Goal: Check status: Check status

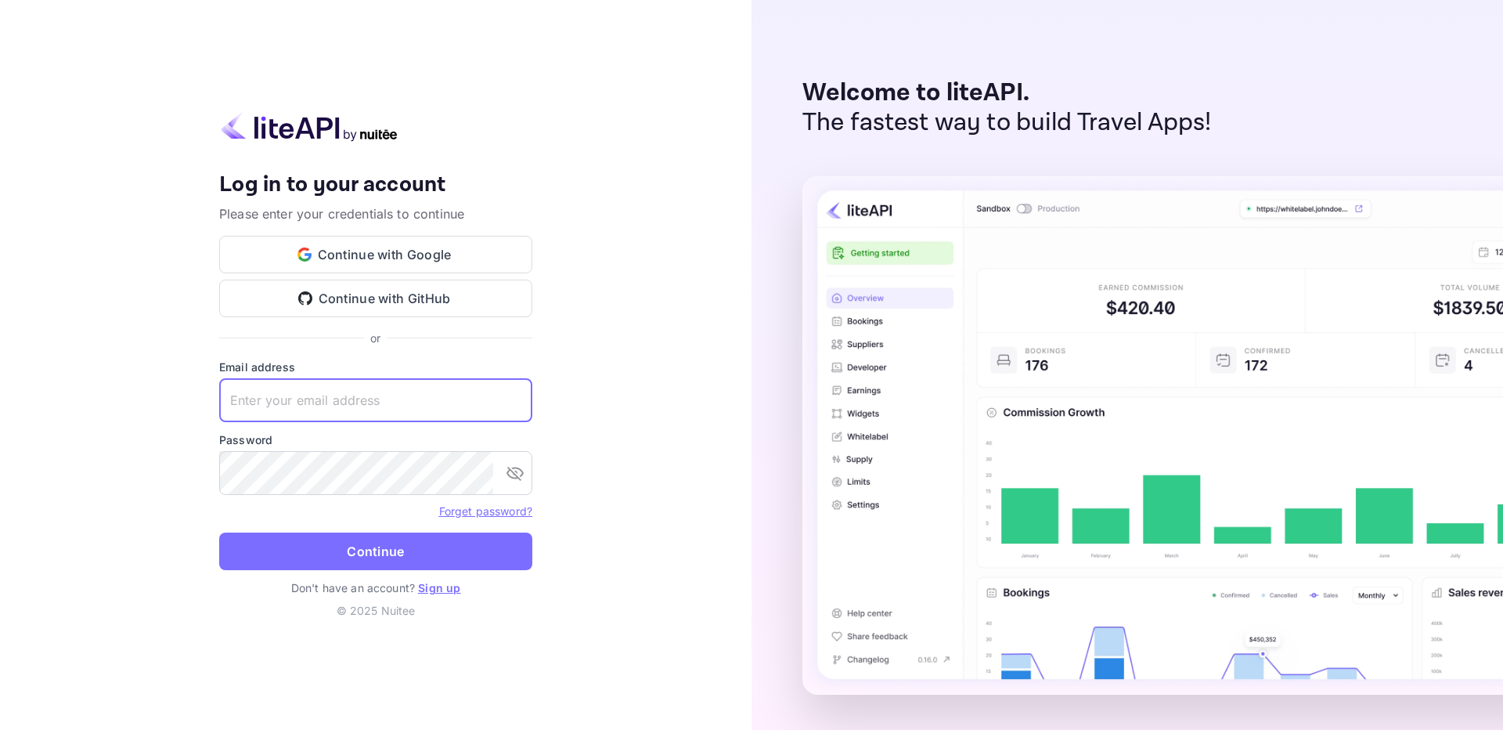
click at [365, 401] on input "text" at bounding box center [375, 400] width 313 height 44
paste input "[EMAIL_ADDRESS][DOMAIN_NAME]"
type input "[EMAIL_ADDRESS][DOMAIN_NAME]"
click at [365, 551] on button "Continue" at bounding box center [375, 551] width 313 height 38
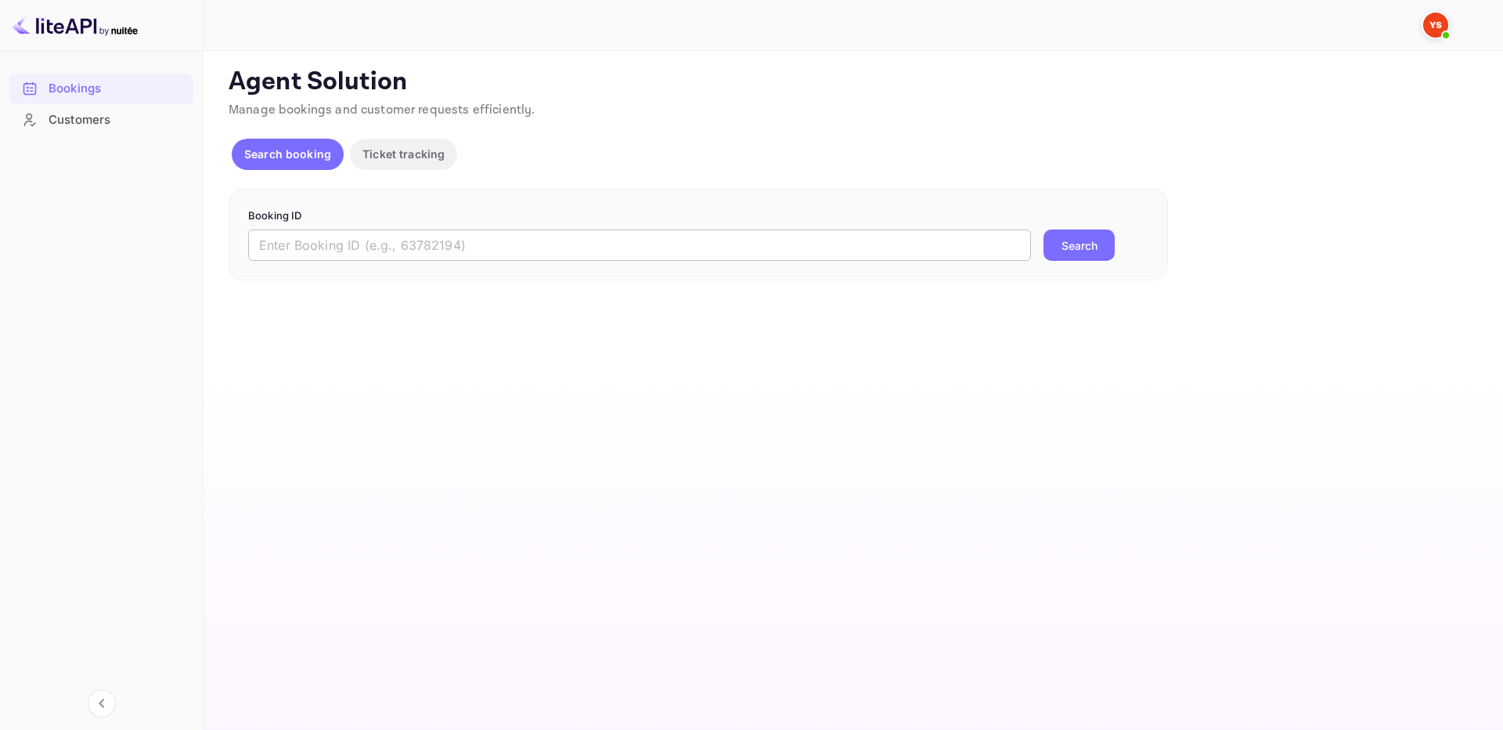
click at [502, 254] on input "text" at bounding box center [639, 244] width 783 height 31
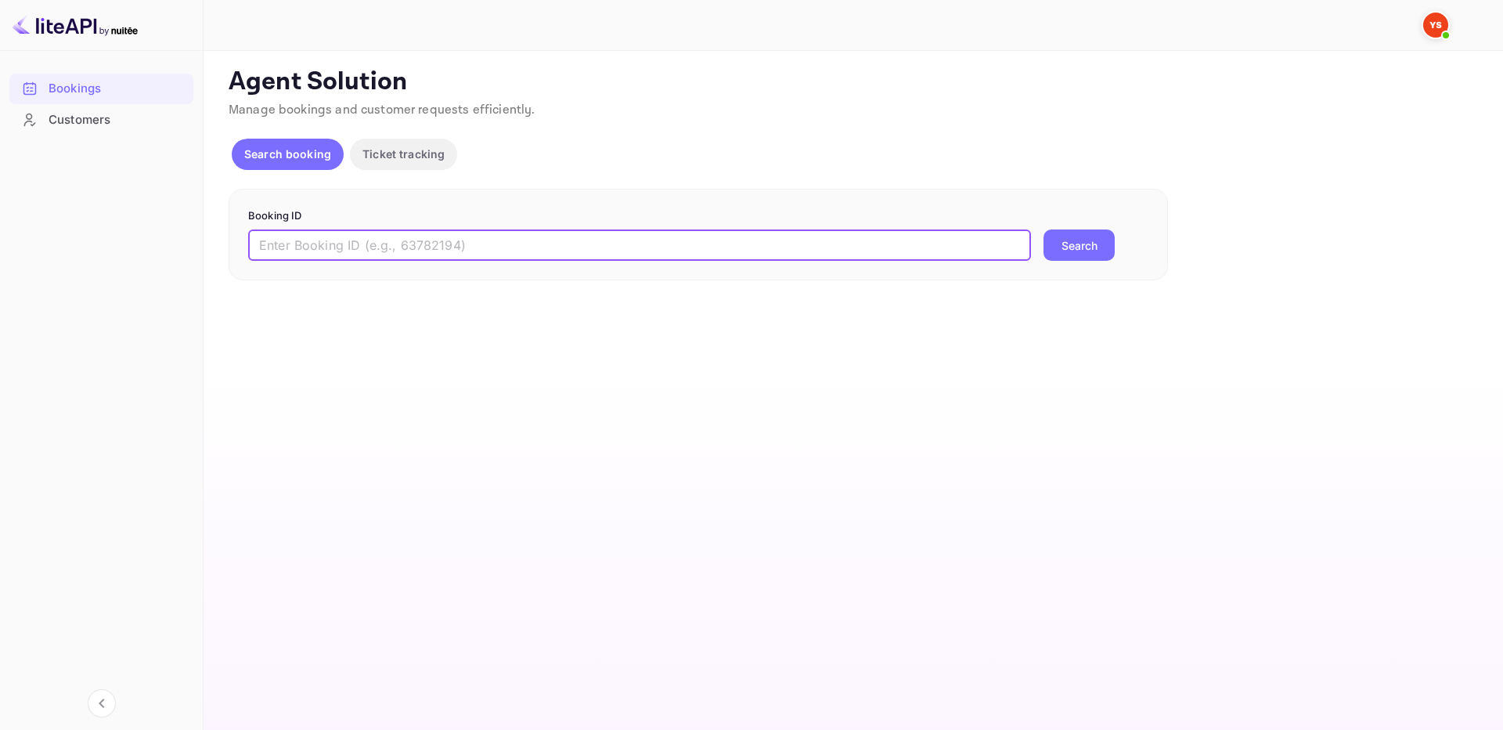
paste input "9905588"
type input "9905588"
click at [1069, 247] on button "Search" at bounding box center [1079, 244] width 71 height 31
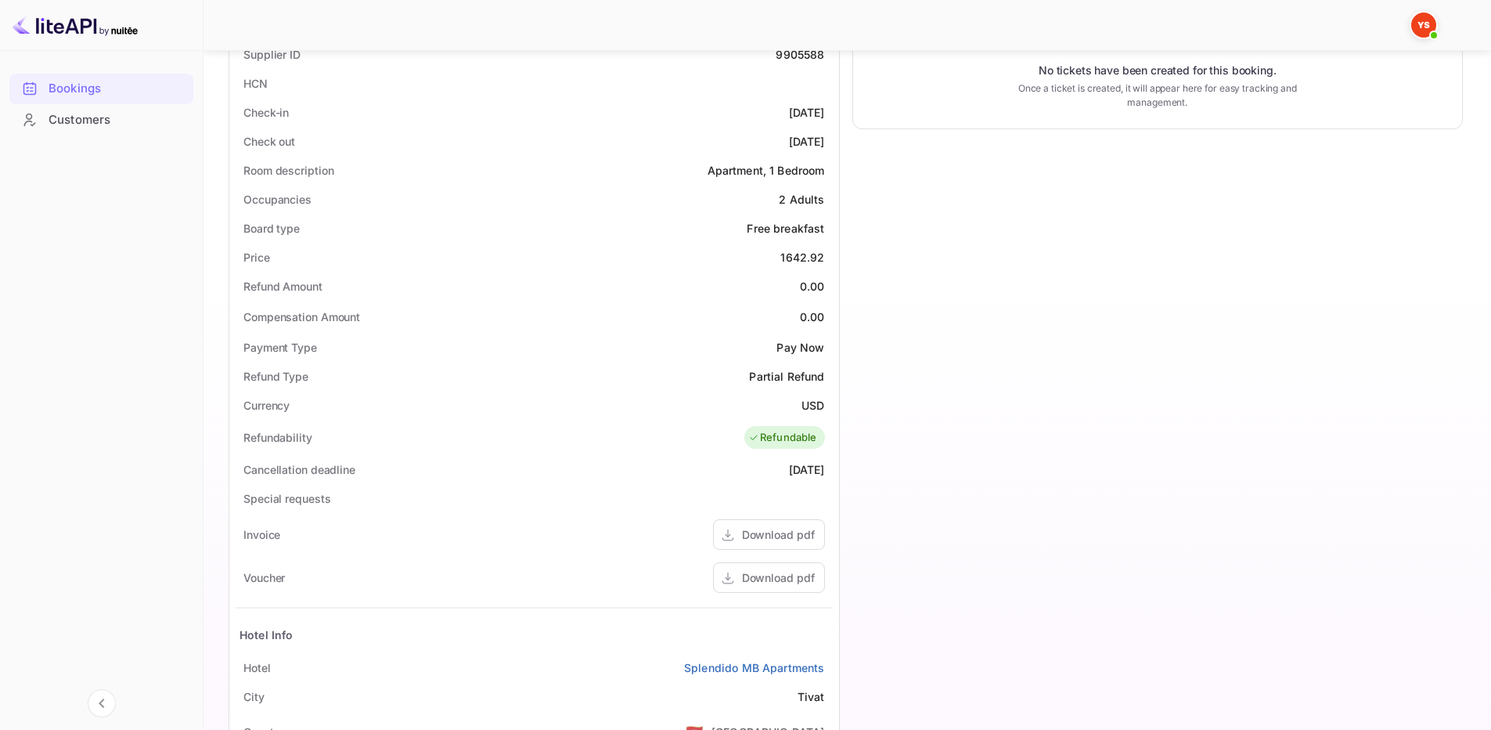
scroll to position [564, 0]
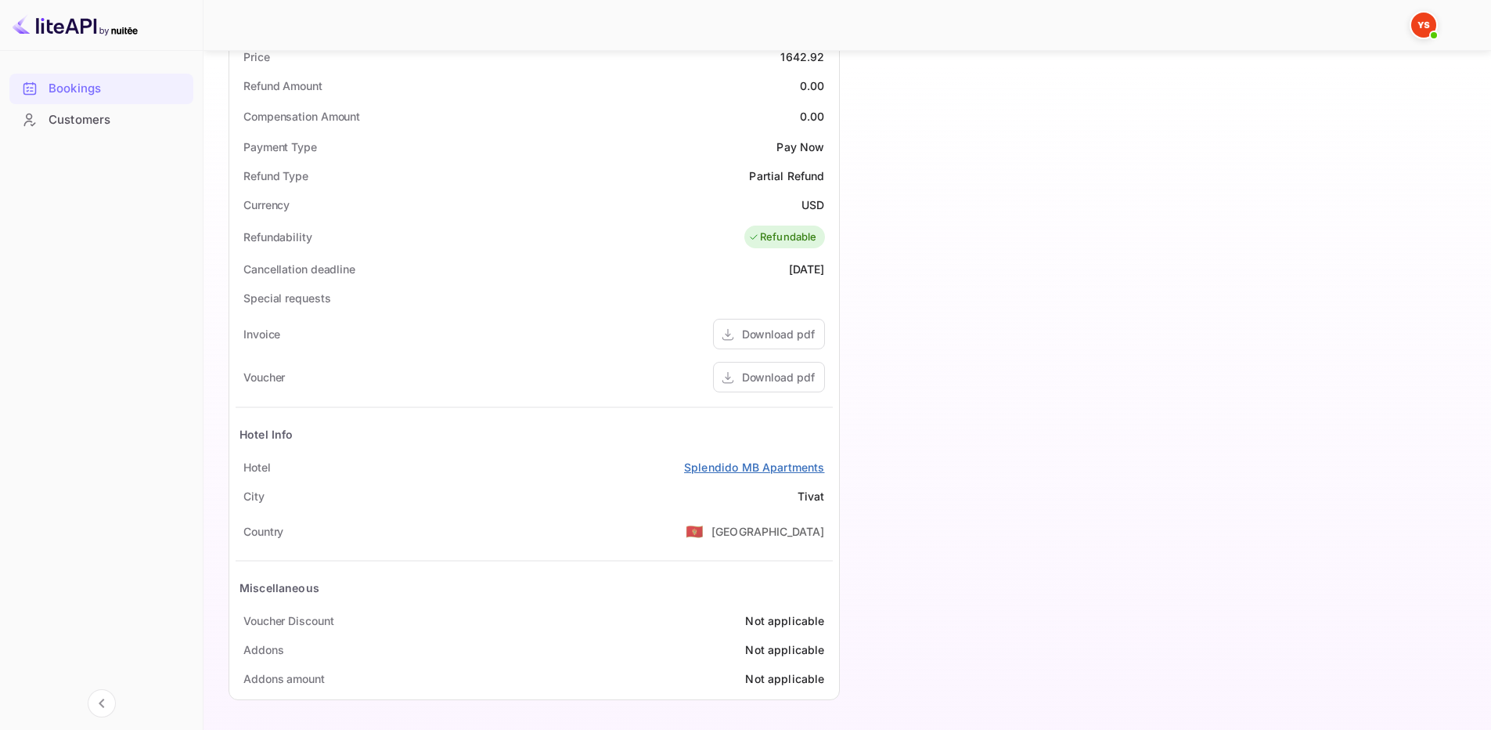
click at [802, 469] on link "Splendido MB Apartments" at bounding box center [754, 467] width 140 height 16
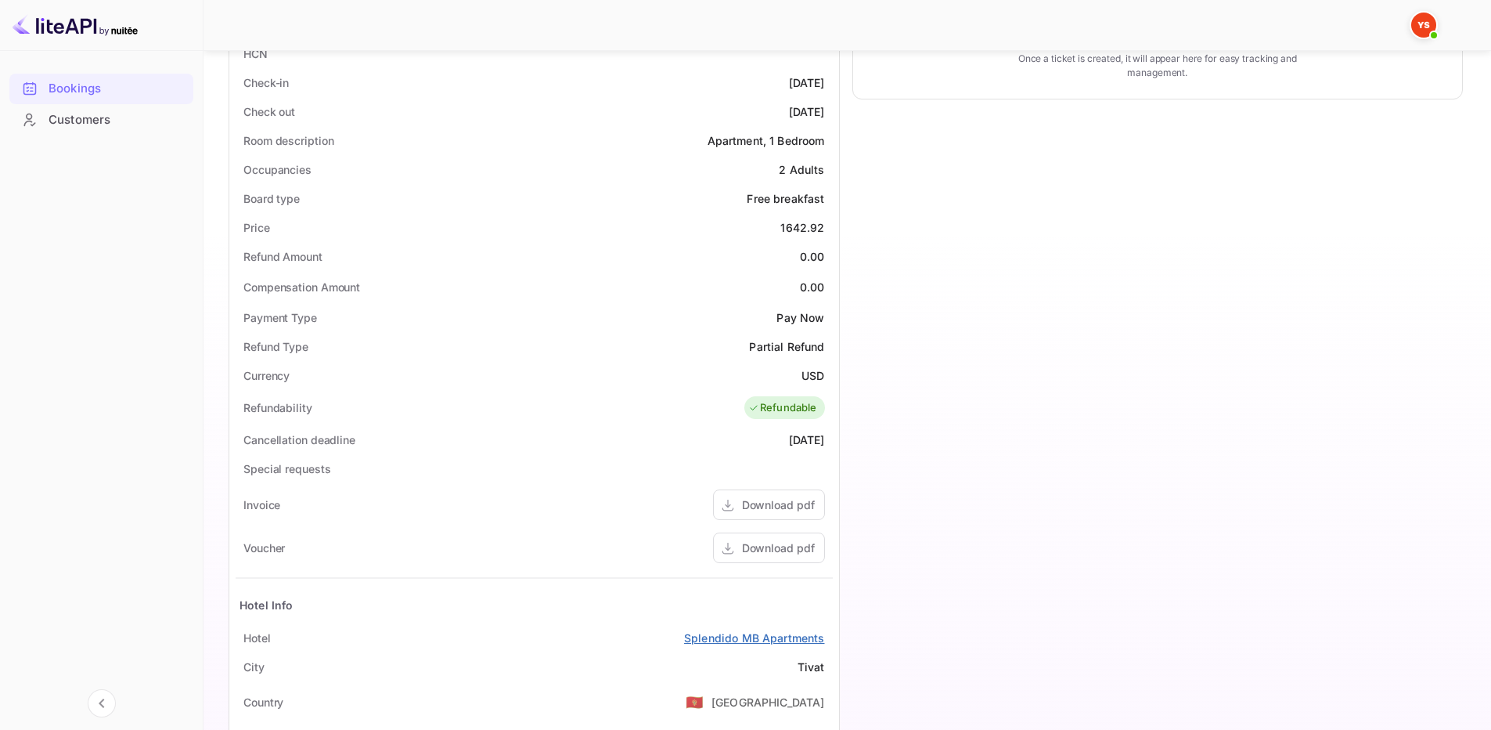
scroll to position [548, 0]
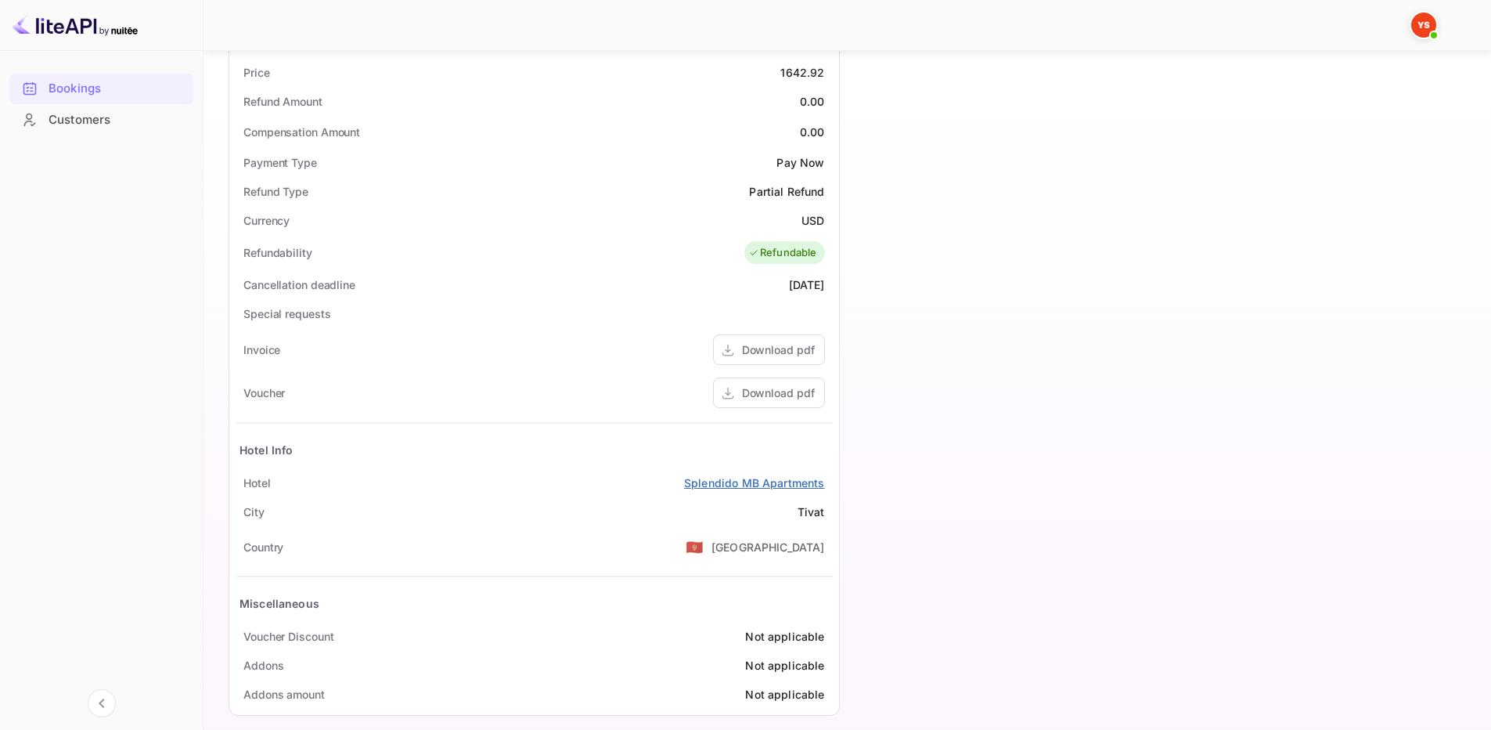
click at [754, 485] on link "Splendido MB Apartments" at bounding box center [754, 482] width 140 height 16
click at [86, 121] on div "Customers" at bounding box center [117, 120] width 137 height 18
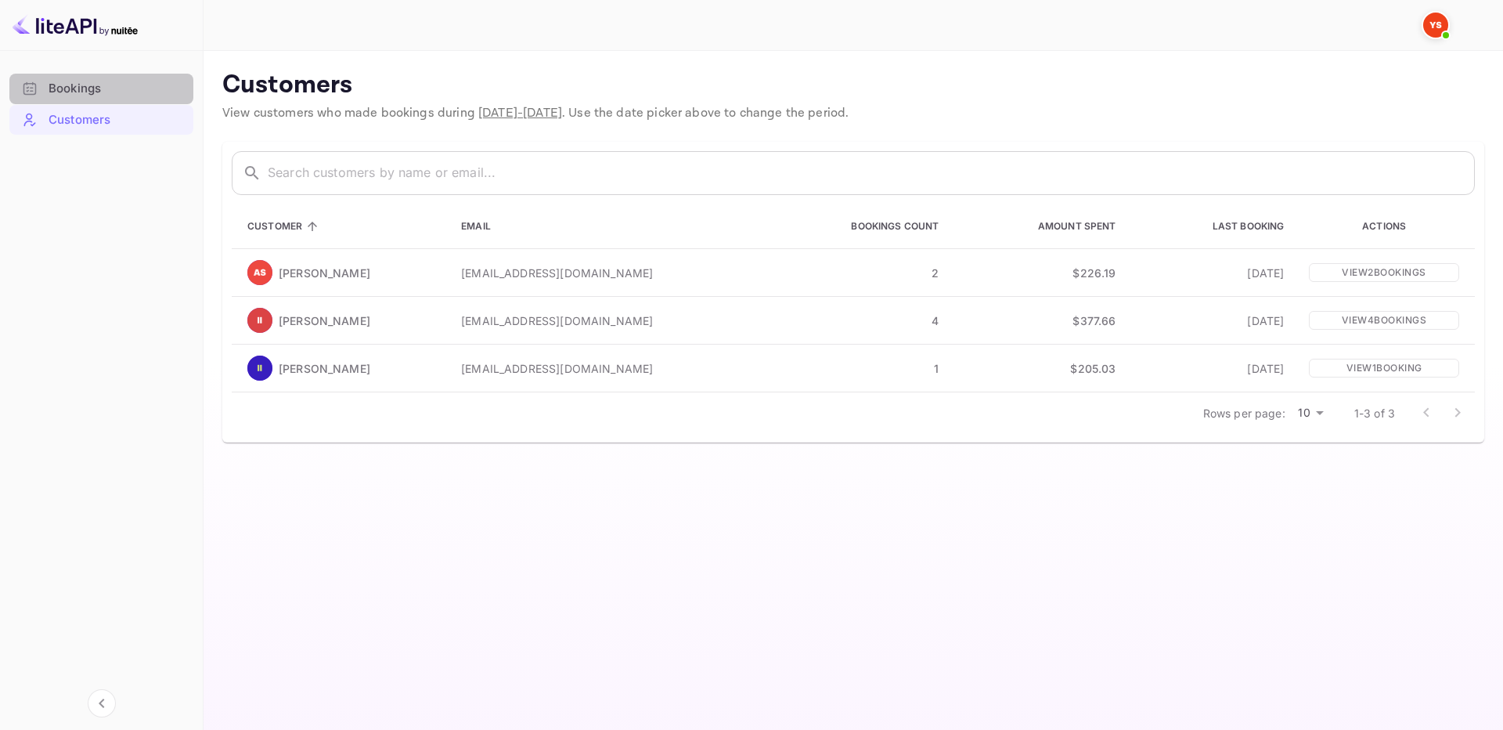
click at [90, 90] on div "Bookings" at bounding box center [117, 89] width 137 height 18
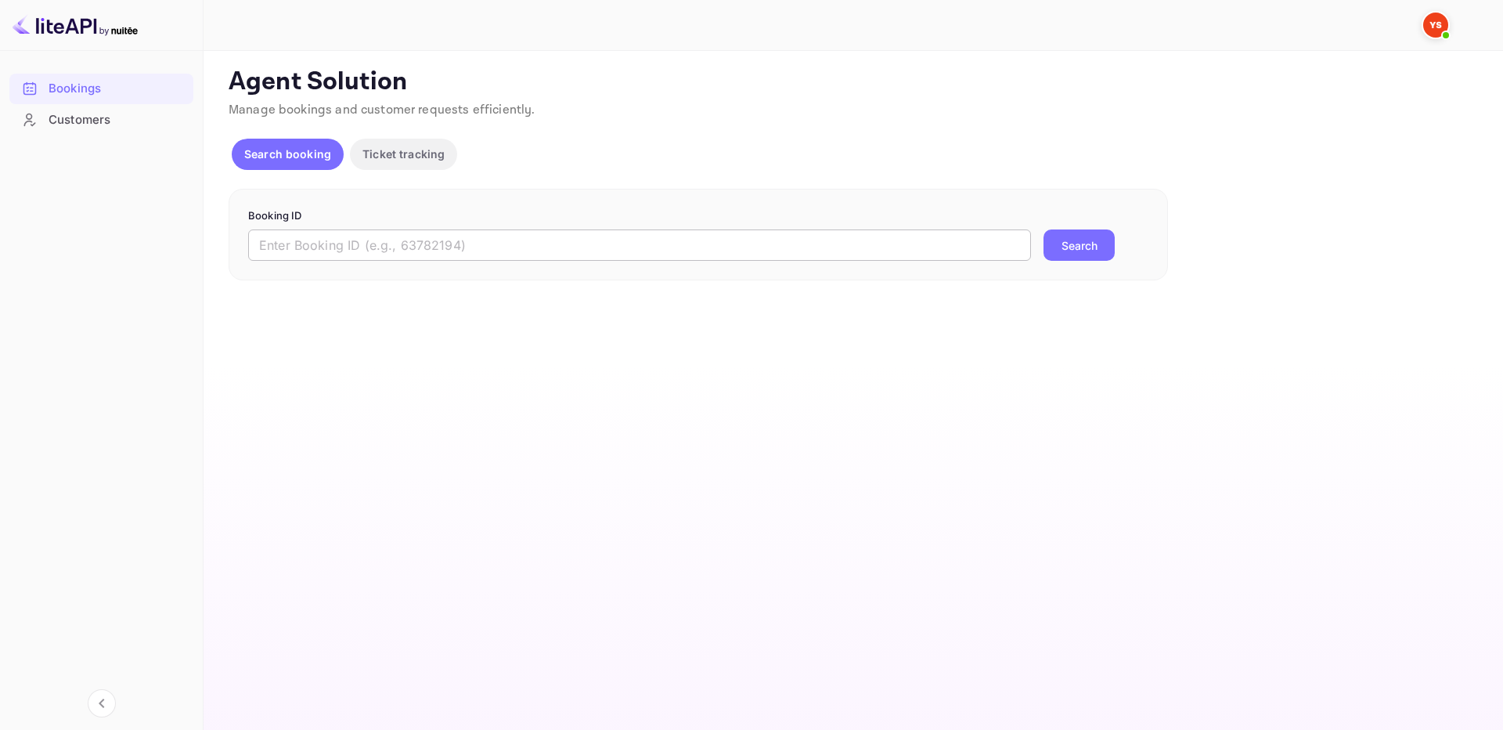
click at [470, 249] on input "text" at bounding box center [639, 244] width 783 height 31
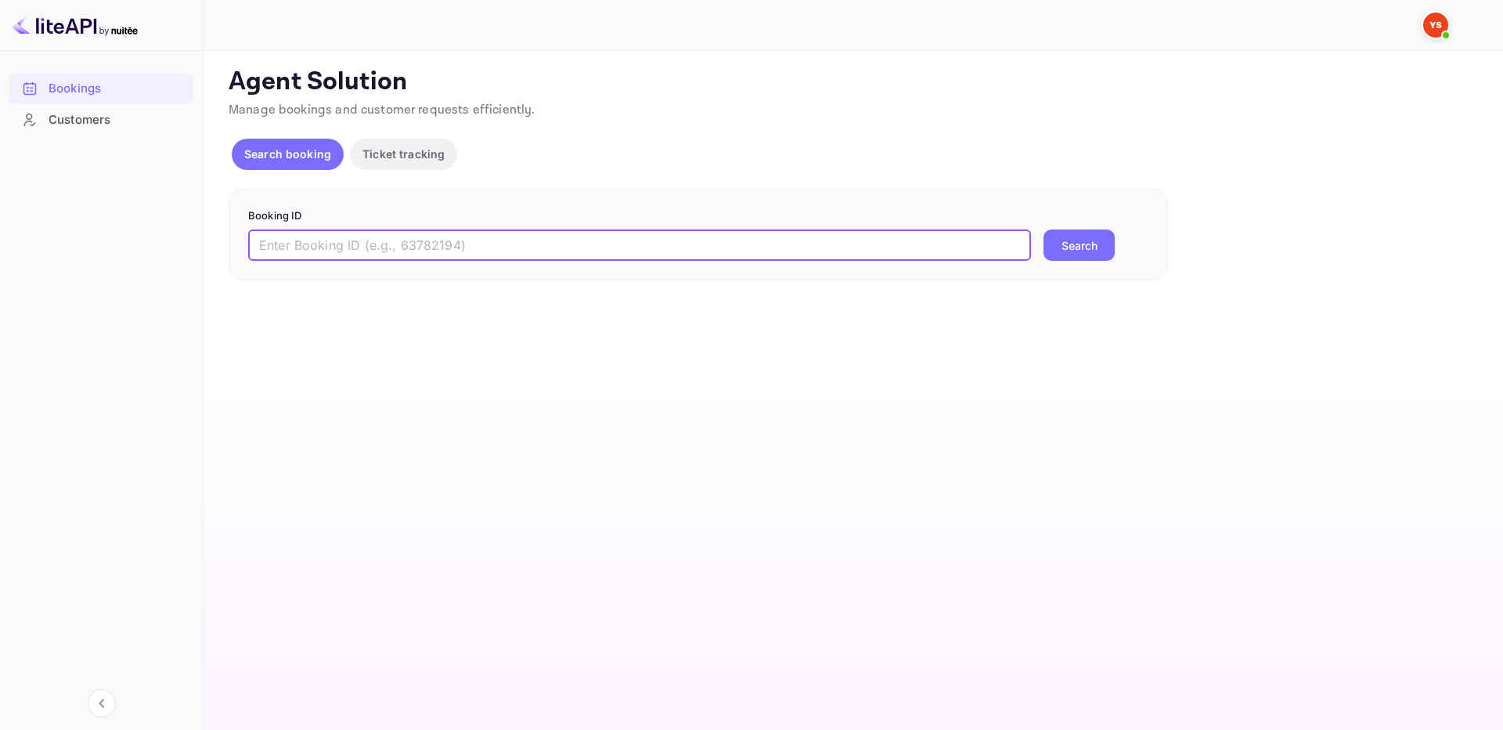
paste input "9905588"
type input "9905588"
click at [1056, 247] on button "Search" at bounding box center [1079, 244] width 71 height 31
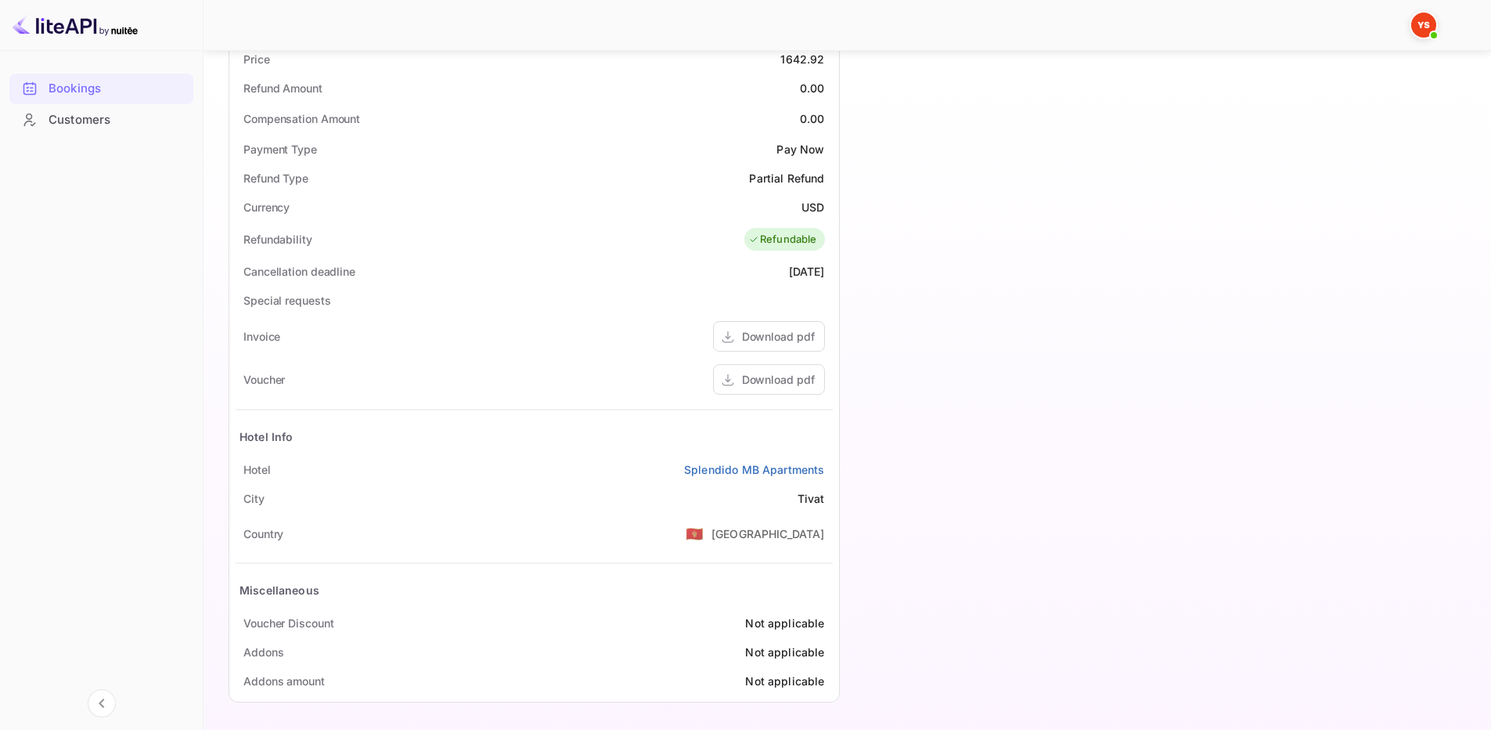
scroll to position [564, 0]
click at [635, 472] on div "Hotel Splendido MB Apartments" at bounding box center [534, 467] width 597 height 29
drag, startPoint x: 673, startPoint y: 468, endPoint x: 828, endPoint y: 471, distance: 155.0
click at [828, 471] on div "Hotel Splendido MB Apartments" at bounding box center [534, 467] width 597 height 29
copy link "Splendido MB Apartments"
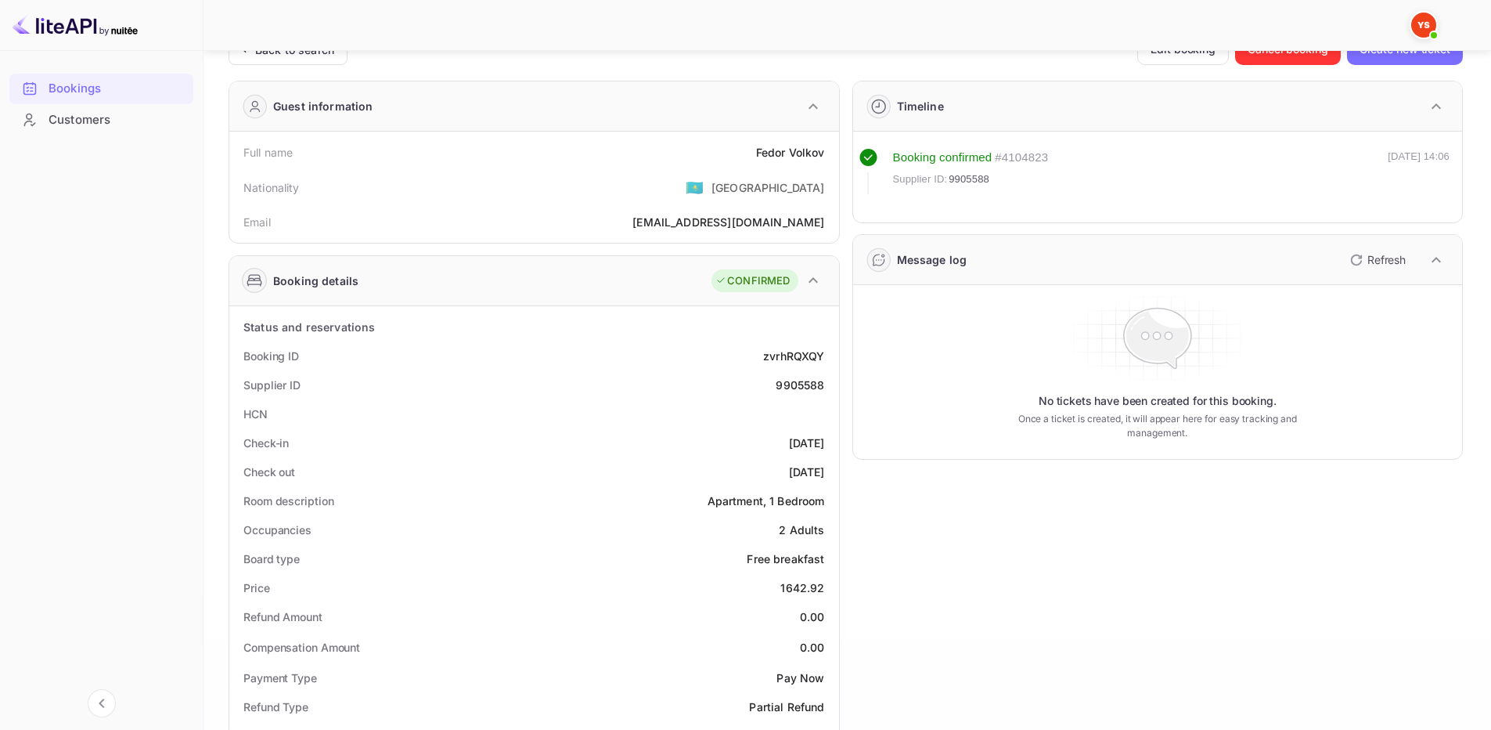
scroll to position [0, 0]
